Goal: Check status: Check status

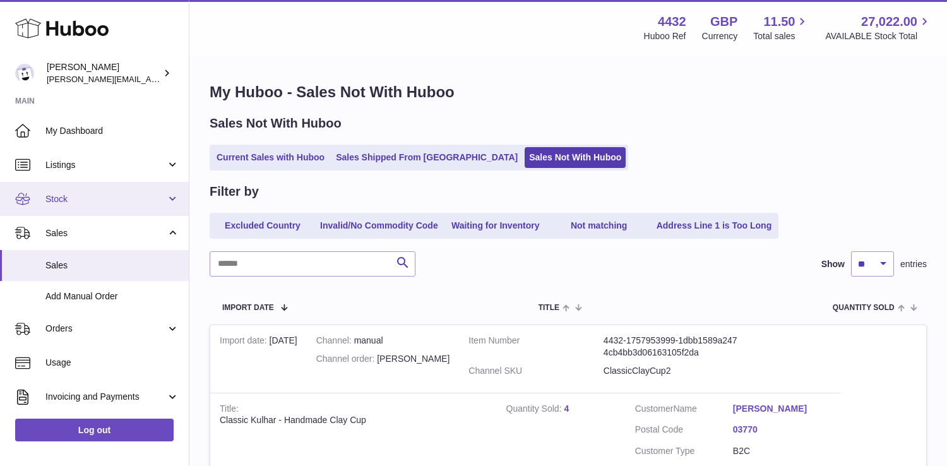
click at [131, 210] on link "Stock" at bounding box center [94, 199] width 189 height 34
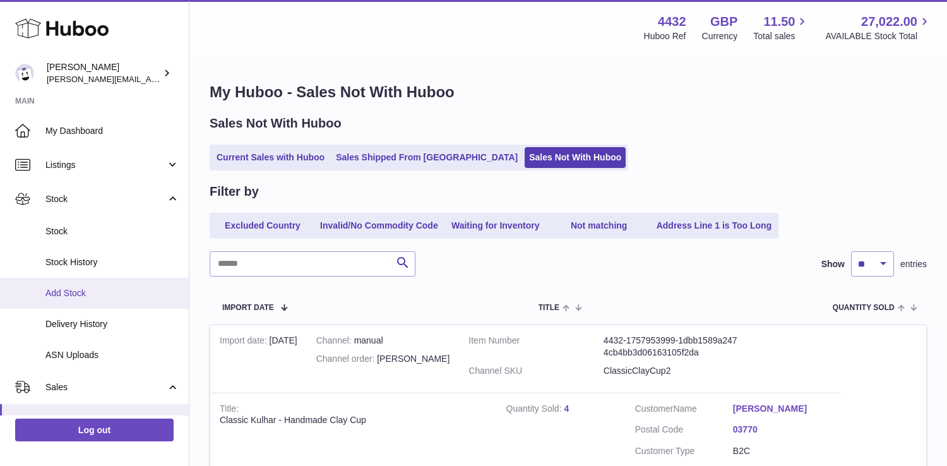
click at [126, 287] on span "Add Stock" at bounding box center [112, 293] width 134 height 12
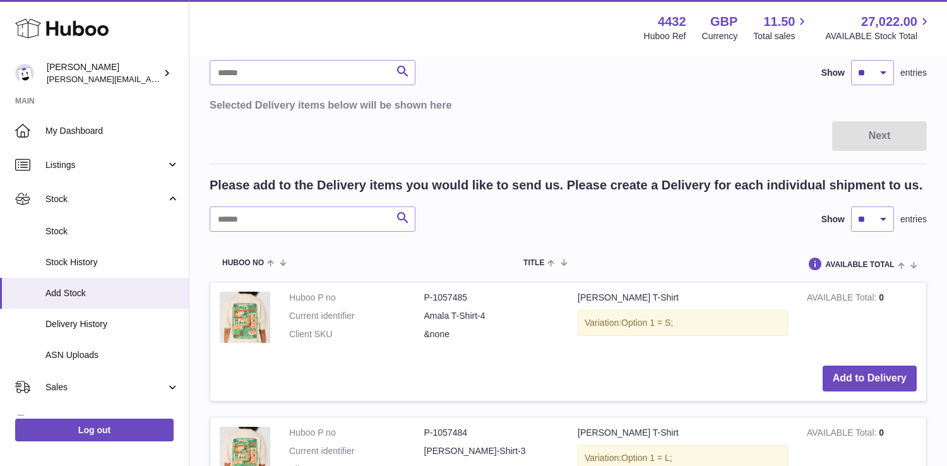
scroll to position [116, 0]
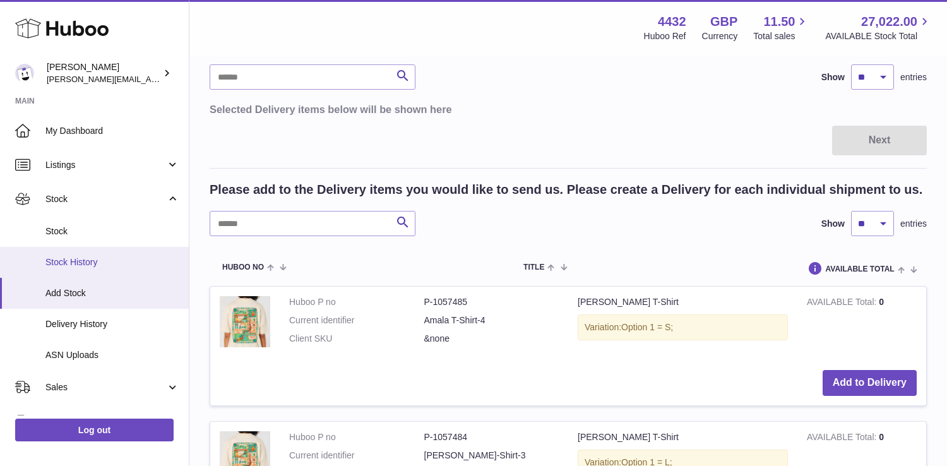
click at [122, 249] on link "Stock History" at bounding box center [94, 262] width 189 height 31
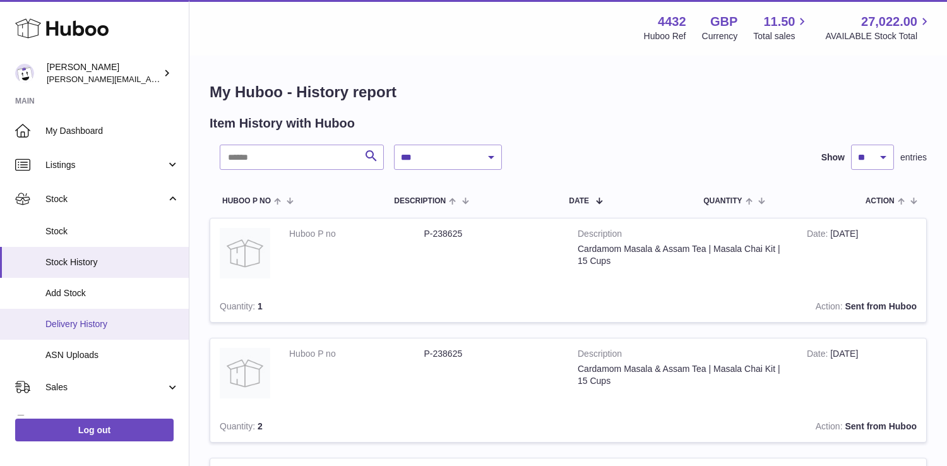
click at [146, 323] on span "Delivery History" at bounding box center [112, 324] width 134 height 12
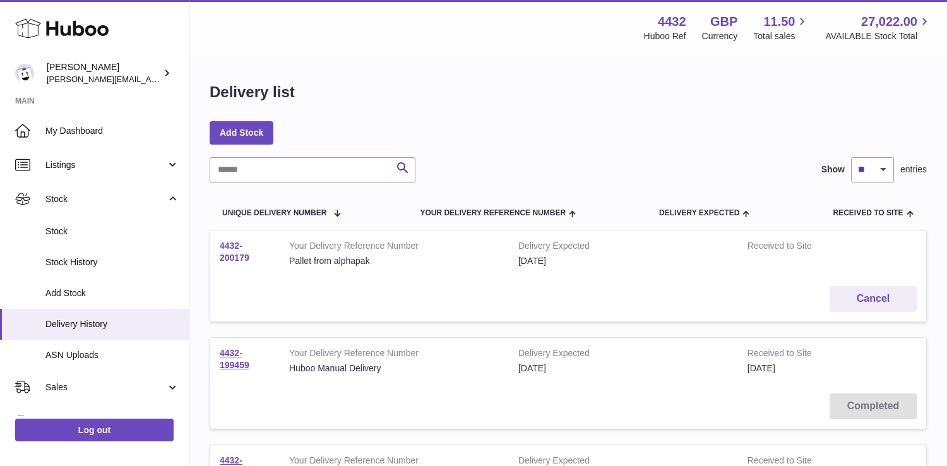
click at [235, 260] on link "4432-200179" at bounding box center [235, 252] width 30 height 22
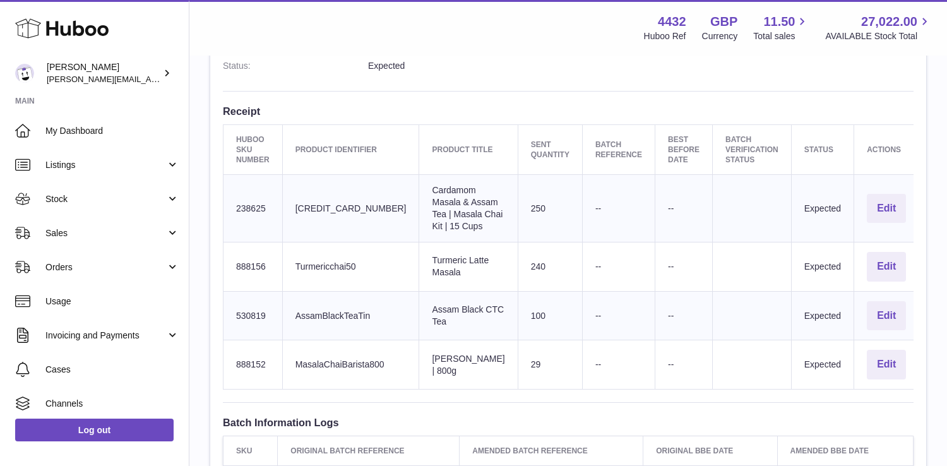
scroll to position [384, 0]
